Goal: Task Accomplishment & Management: Use online tool/utility

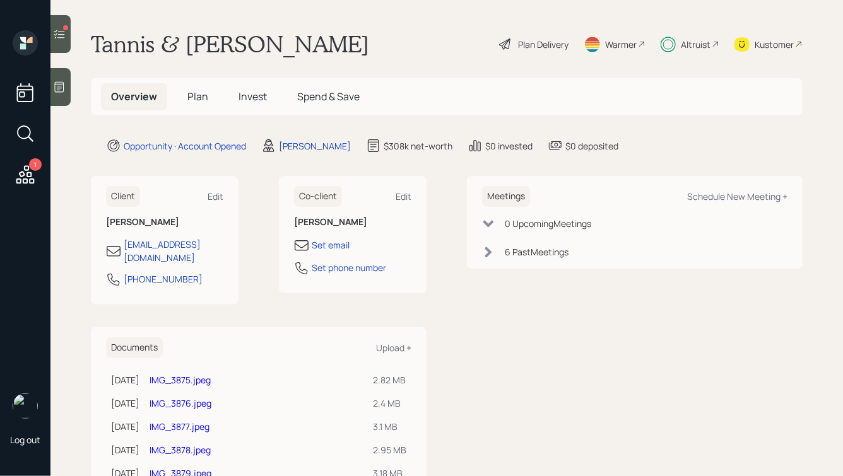
click at [185, 93] on h5 "Plan" at bounding box center [197, 96] width 41 height 27
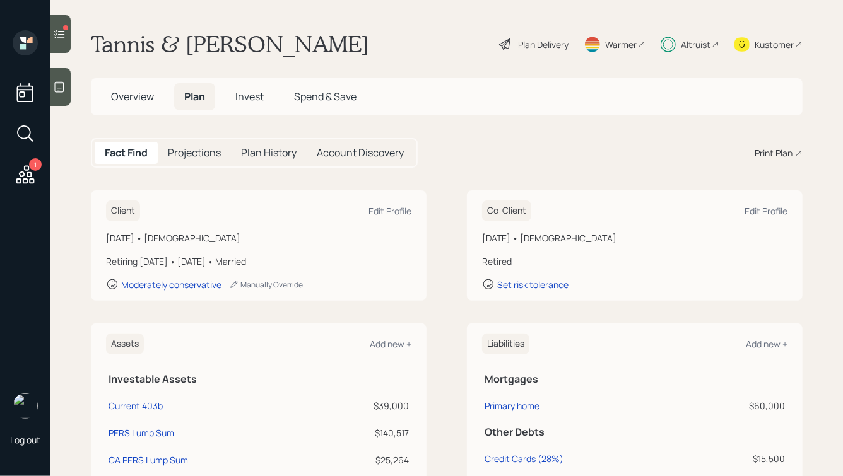
click at [371, 161] on div "Account Discovery" at bounding box center [359, 153] width 107 height 22
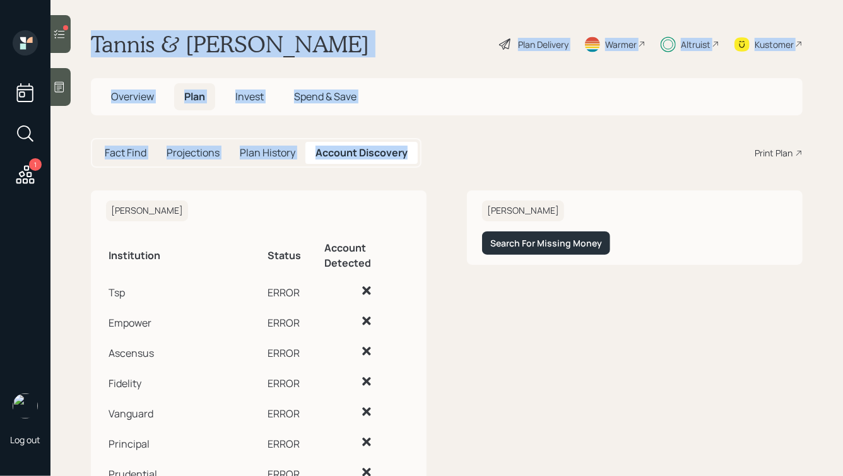
drag, startPoint x: 90, startPoint y: 40, endPoint x: 430, endPoint y: 160, distance: 360.8
click at [430, 160] on main "[PERSON_NAME] & [PERSON_NAME] Plan Delivery Warmer Altruist Kustomer Overview P…" at bounding box center [446, 238] width 792 height 476
click at [430, 160] on div "Fact Find Projections Plan History Account Discovery Print Plan" at bounding box center [446, 153] width 711 height 30
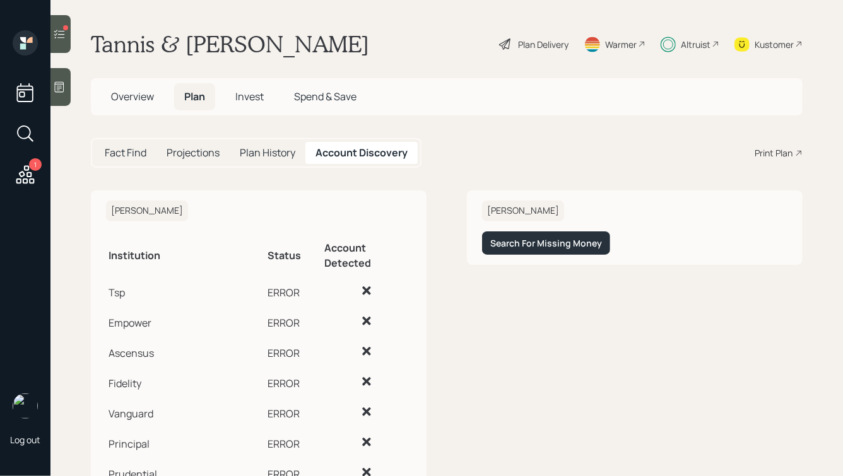
click at [284, 48] on h1 "Tannis & [PERSON_NAME]" at bounding box center [230, 44] width 278 height 28
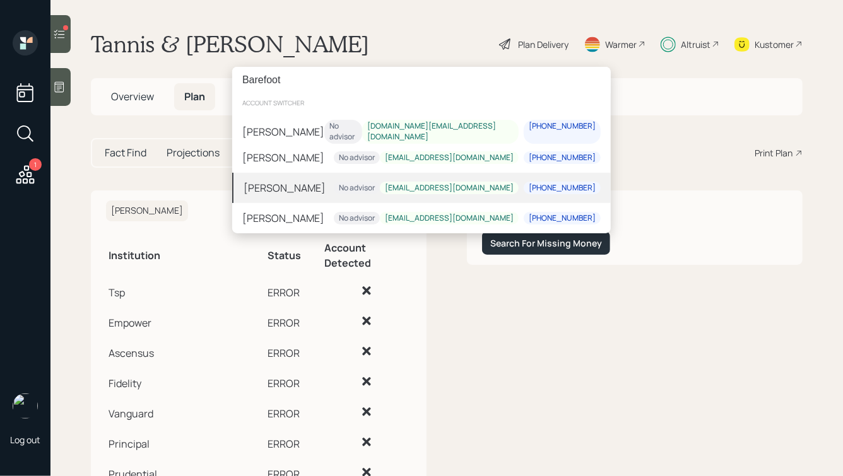
type input "Barefoot"
click at [364, 186] on div "[PERSON_NAME] No advisor [EMAIL_ADDRESS][DOMAIN_NAME] [PHONE_NUMBER]" at bounding box center [421, 188] width 378 height 30
